Goal: Task Accomplishment & Management: Manage account settings

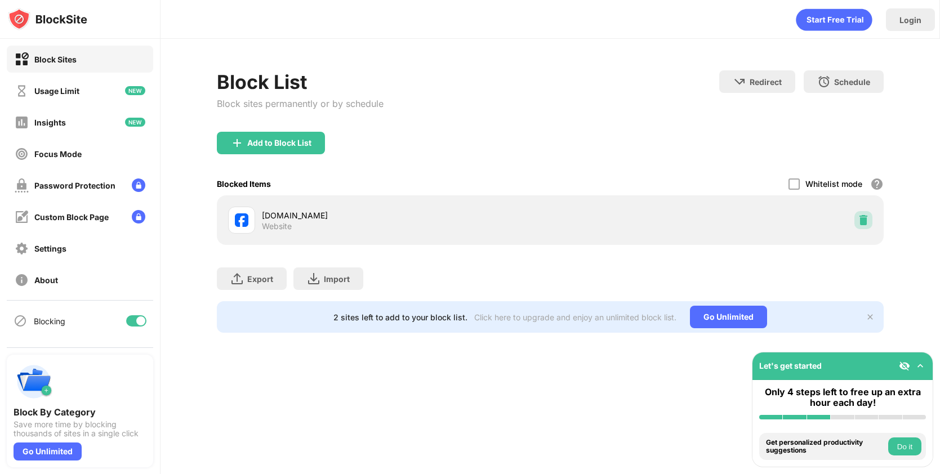
click at [866, 223] on img at bounding box center [863, 220] width 11 height 11
